Goal: Transaction & Acquisition: Purchase product/service

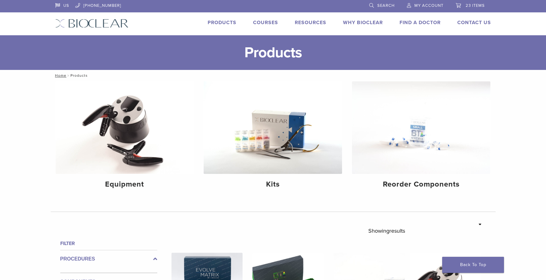
click at [474, 3] on link "23 items" at bounding box center [470, 4] width 29 height 9
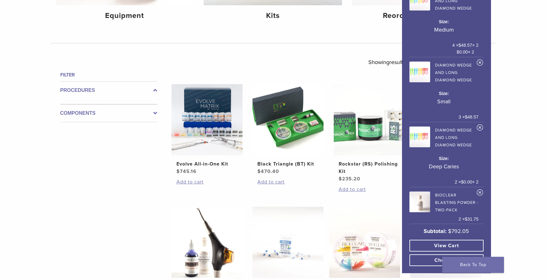
scroll to position [216, 0]
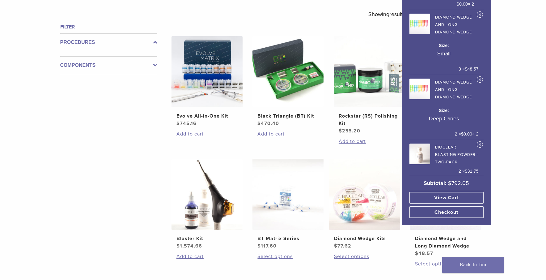
click at [420, 192] on link "View cart" at bounding box center [447, 198] width 74 height 12
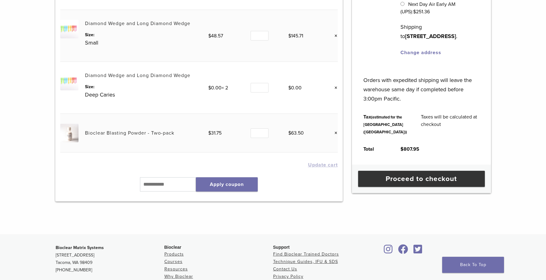
scroll to position [247, 0]
click at [106, 227] on div "Your Cart Product Price Quantity Total Diamond Wedge and Long Diamond Wedge Siz…" at bounding box center [273, 11] width 546 height 446
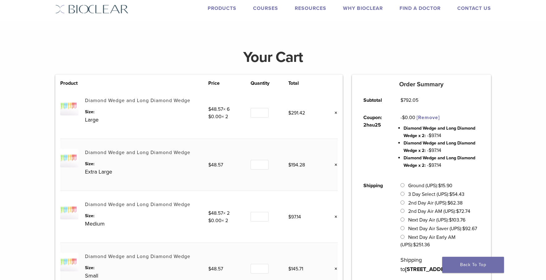
scroll to position [0, 0]
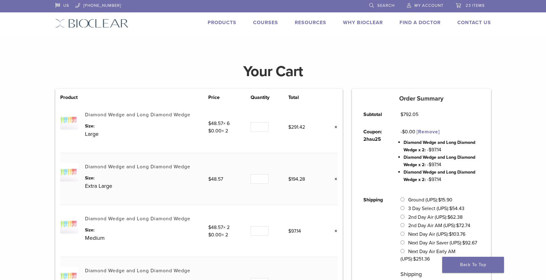
click at [215, 24] on link "Products" at bounding box center [222, 22] width 29 height 6
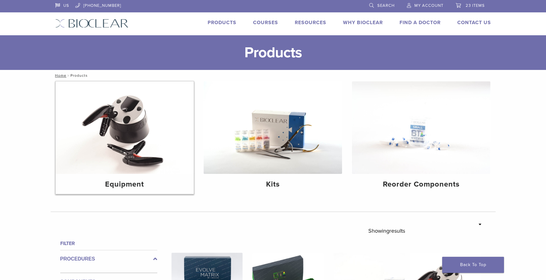
click at [140, 128] on img at bounding box center [125, 127] width 139 height 92
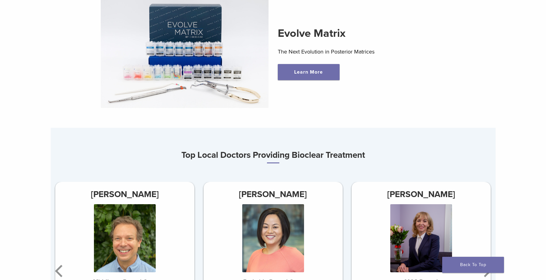
scroll to position [371, 0]
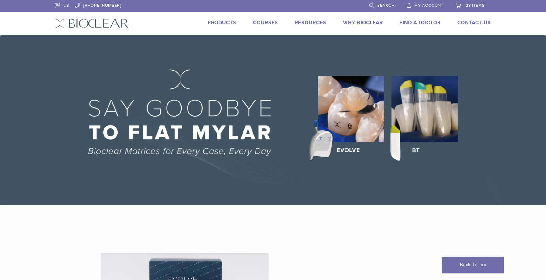
click at [473, 7] on span "23 items" at bounding box center [475, 5] width 19 height 5
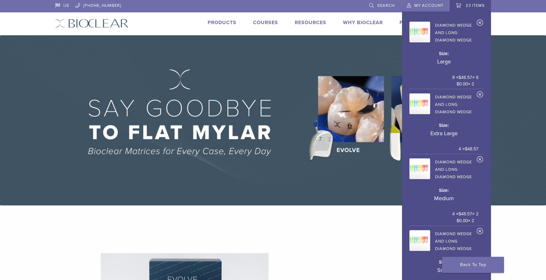
click at [210, 23] on link "Products" at bounding box center [222, 22] width 29 height 6
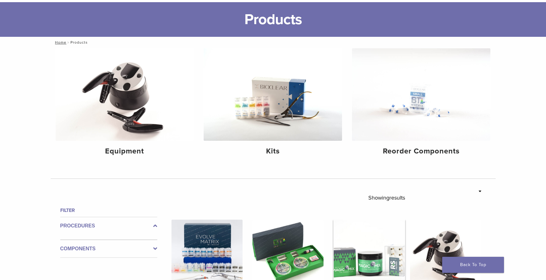
scroll to position [124, 0]
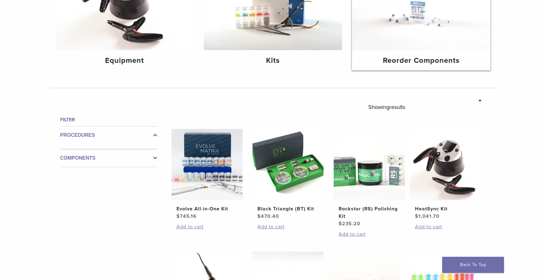
click at [400, 45] on img at bounding box center [421, 4] width 139 height 92
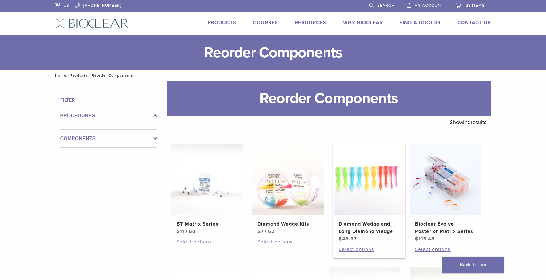
click at [351, 177] on img at bounding box center [369, 179] width 71 height 71
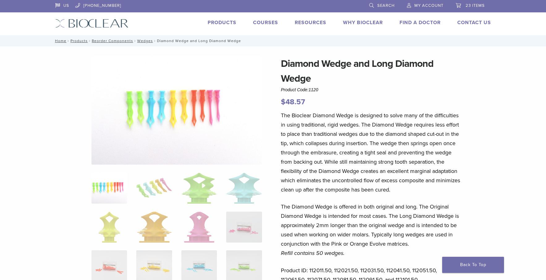
drag, startPoint x: 0, startPoint y: 0, endPoint x: 475, endPoint y: 5, distance: 475.0
click at [475, 5] on span "23 items" at bounding box center [475, 5] width 19 height 5
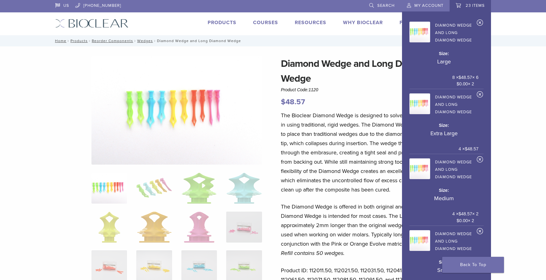
click at [475, 5] on span "23 items" at bounding box center [475, 5] width 19 height 5
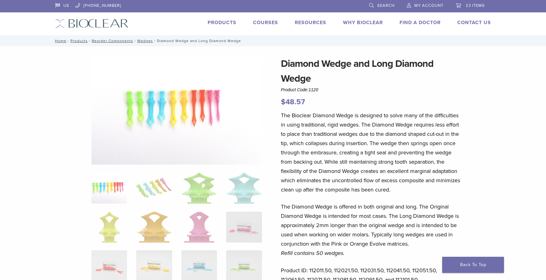
click at [481, 5] on span "23 items" at bounding box center [475, 5] width 19 height 5
click at [471, 5] on span "23 items" at bounding box center [475, 5] width 19 height 5
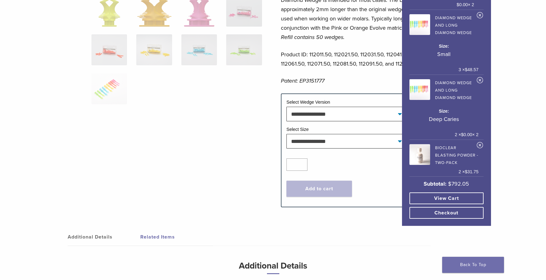
scroll to position [216, 0]
click at [449, 192] on link "View cart" at bounding box center [447, 198] width 74 height 12
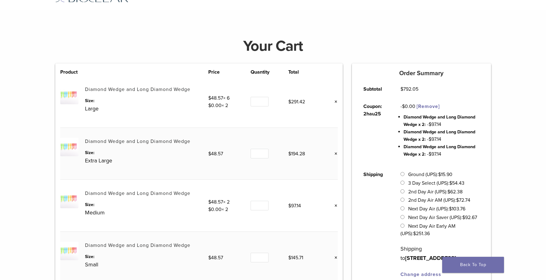
scroll to position [24, 0]
